Goal: Task Accomplishment & Management: Manage account settings

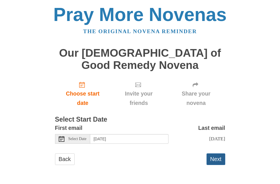
click at [216, 156] on button "Next" at bounding box center [216, 159] width 19 height 12
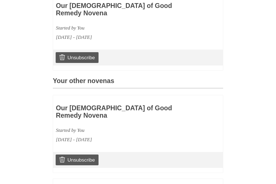
scroll to position [199, 0]
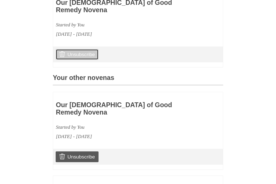
click at [77, 54] on link "Unsubscribe" at bounding box center [77, 54] width 43 height 11
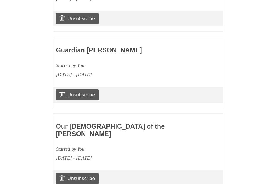
scroll to position [482, 0]
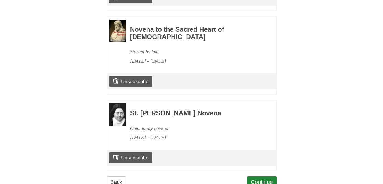
scroll to position [648, 0]
